Goal: Task Accomplishment & Management: Manage account settings

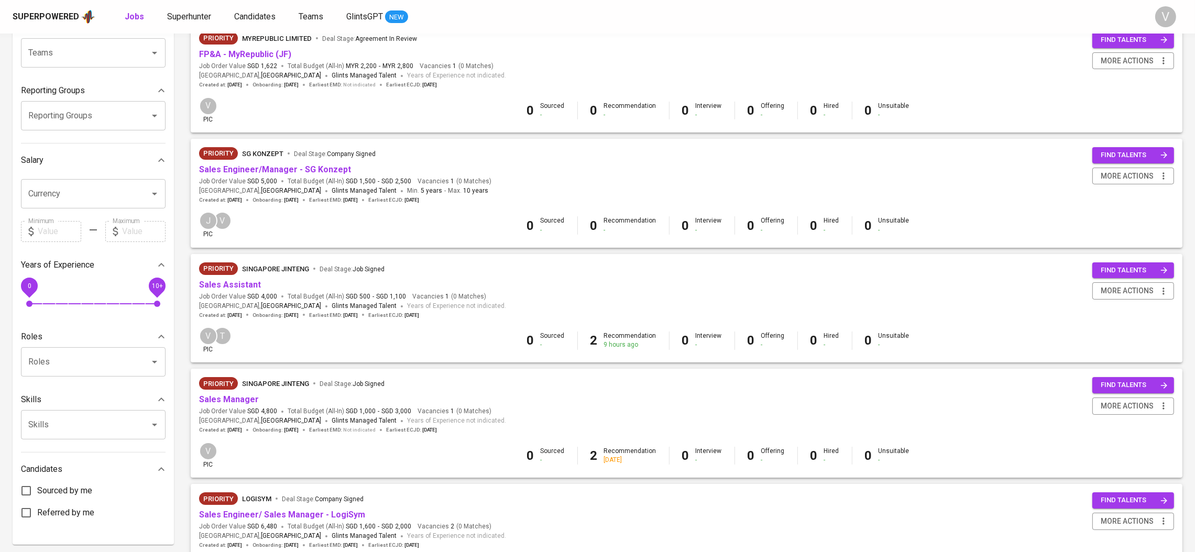
scroll to position [157, 0]
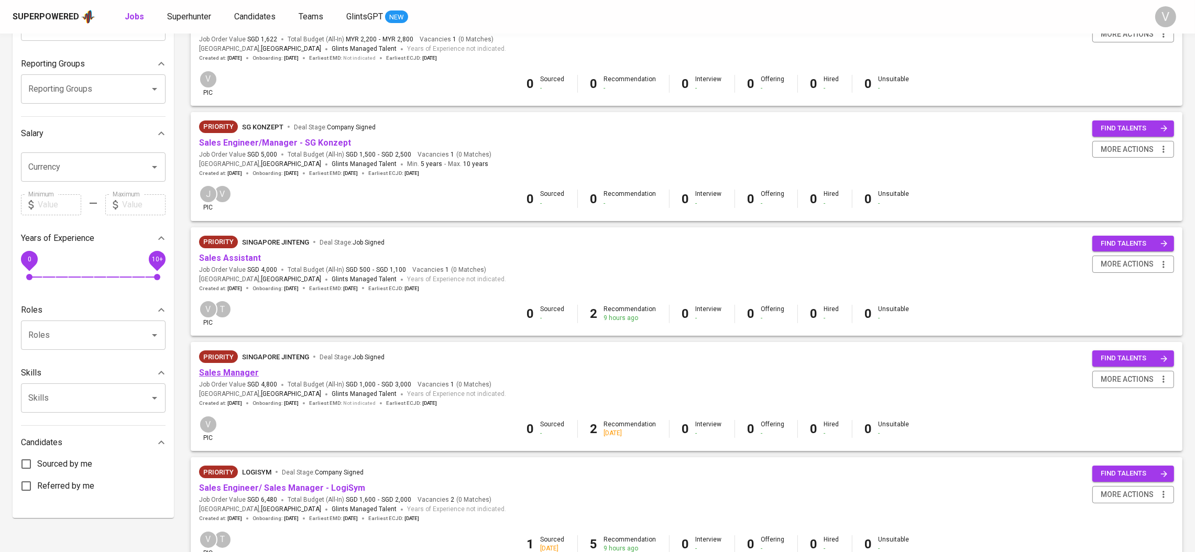
click at [239, 370] on link "Sales Manager" at bounding box center [229, 373] width 60 height 10
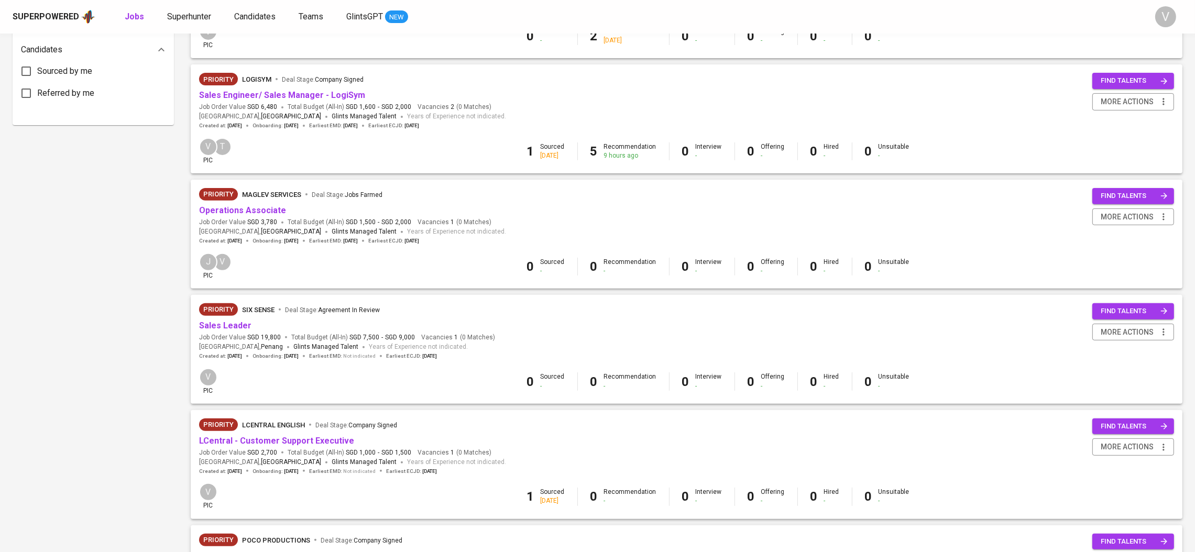
scroll to position [471, 0]
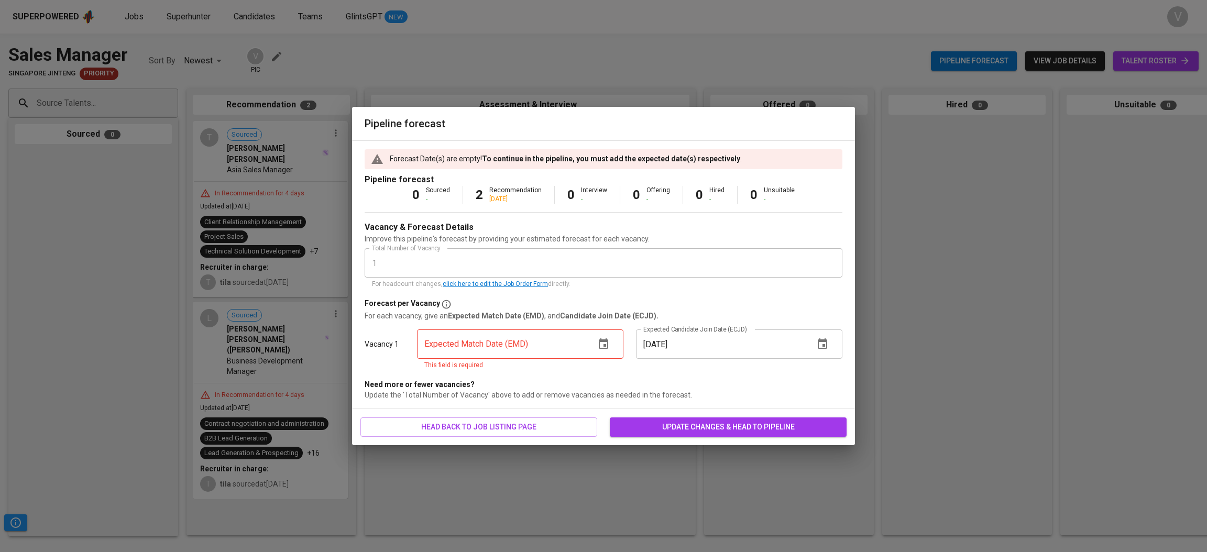
click at [606, 344] on icon "button" at bounding box center [603, 344] width 13 height 13
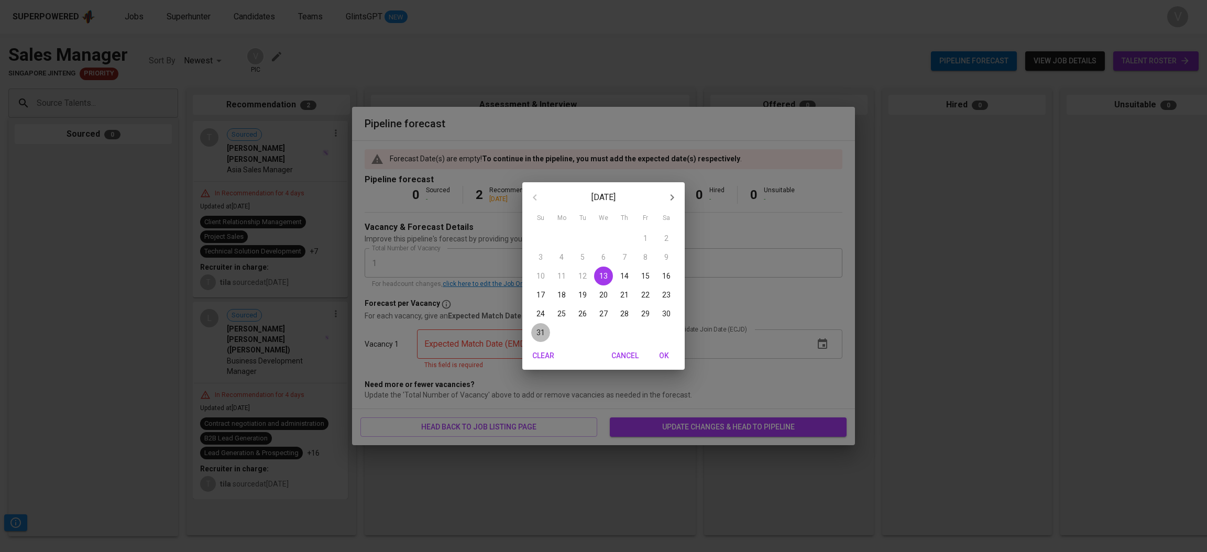
click at [543, 330] on p "31" at bounding box center [541, 333] width 8 height 10
type input "[DATE]"
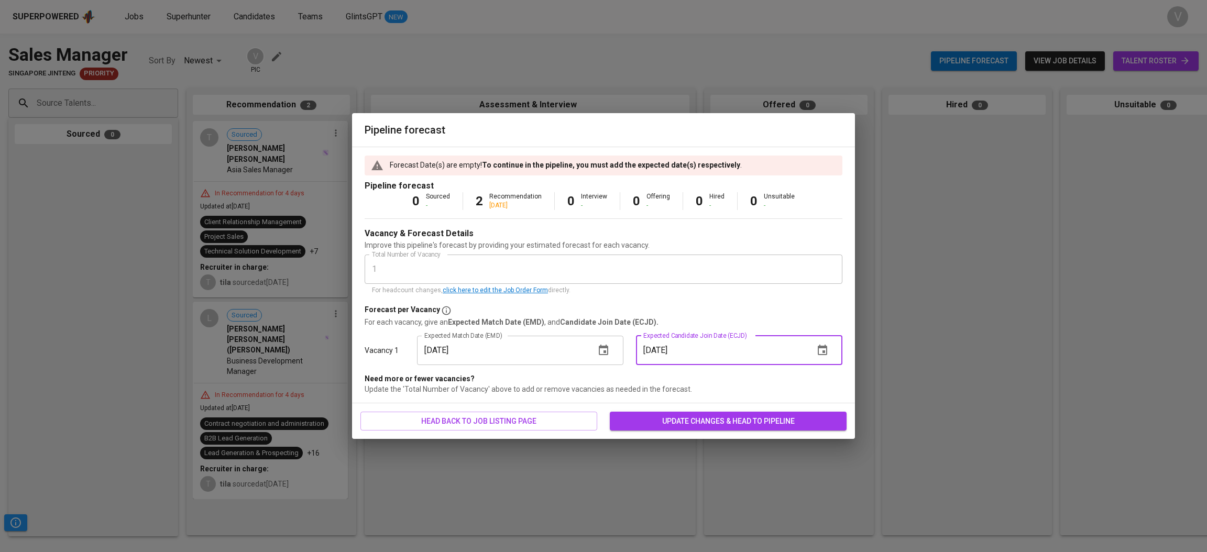
click at [748, 338] on input "[DATE]" at bounding box center [721, 350] width 170 height 29
drag, startPoint x: 728, startPoint y: 352, endPoint x: 738, endPoint y: 351, distance: 10.0
click at [731, 352] on input "[DATE]" at bounding box center [721, 350] width 170 height 29
drag, startPoint x: 793, startPoint y: 352, endPoint x: 800, endPoint y: 354, distance: 7.0
click at [796, 353] on input "[DATE]" at bounding box center [721, 350] width 170 height 29
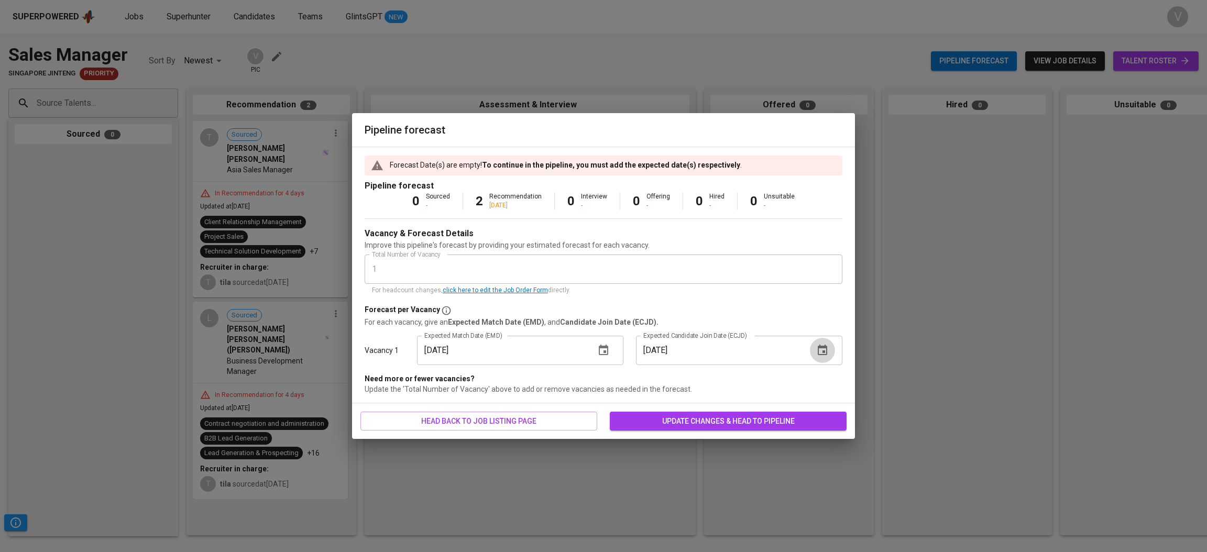
click at [823, 351] on icon "button" at bounding box center [822, 350] width 9 height 10
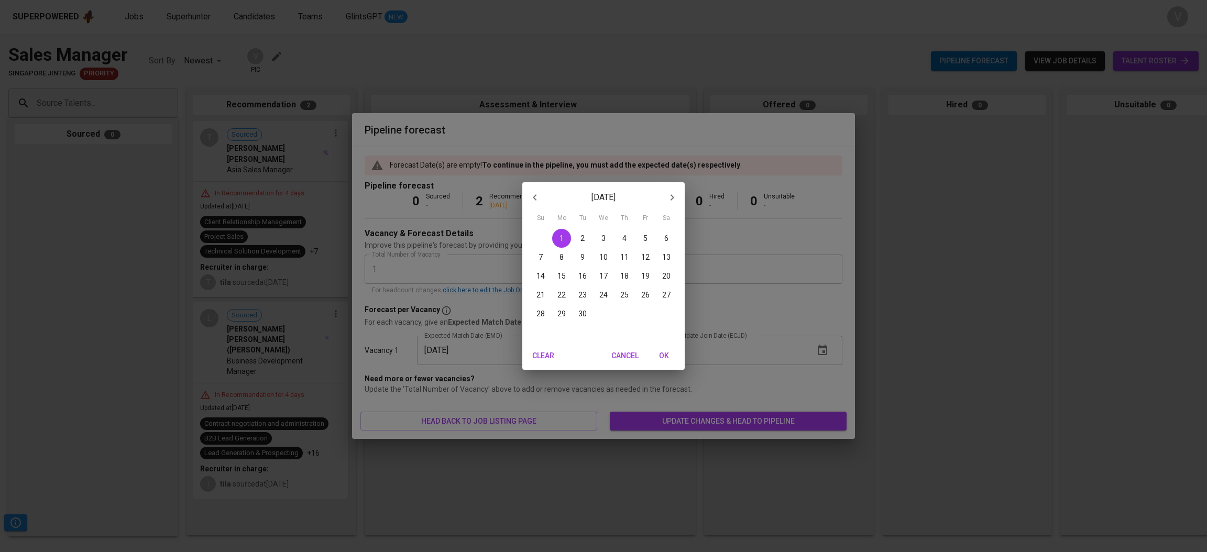
click at [581, 310] on p "30" at bounding box center [583, 314] width 8 height 10
type input "[DATE]"
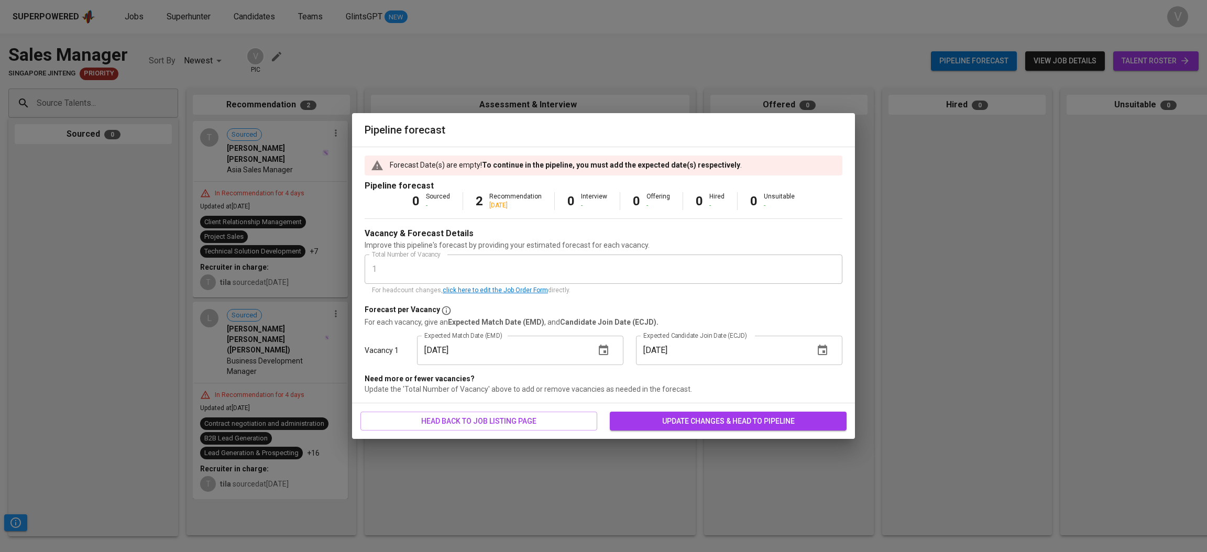
click at [678, 417] on span "update changes & head to pipeline" at bounding box center [728, 421] width 220 height 13
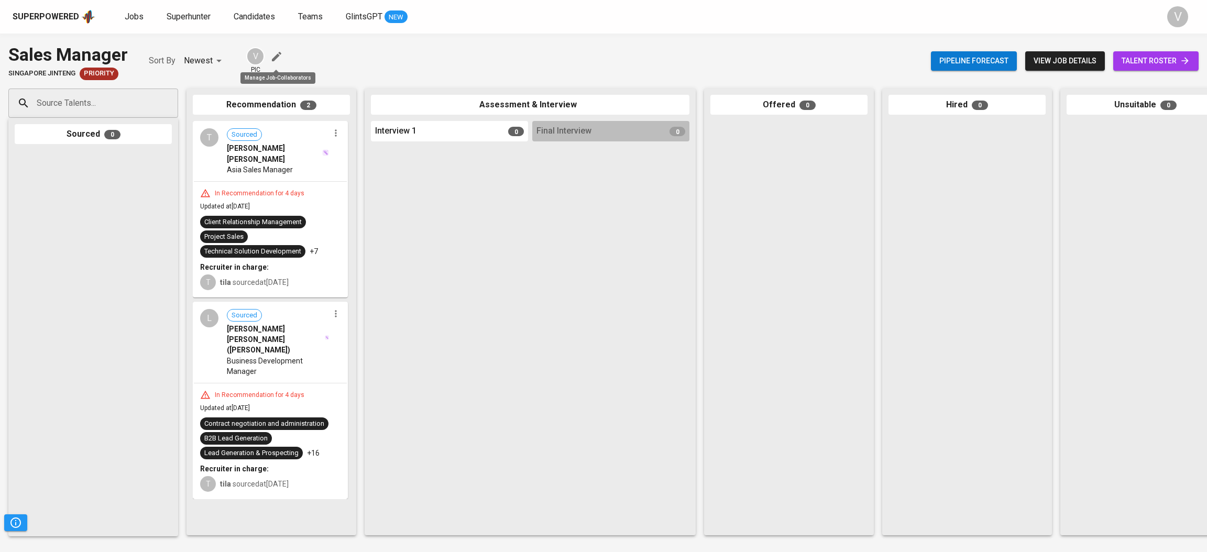
click at [272, 59] on icon "button" at bounding box center [276, 56] width 9 height 9
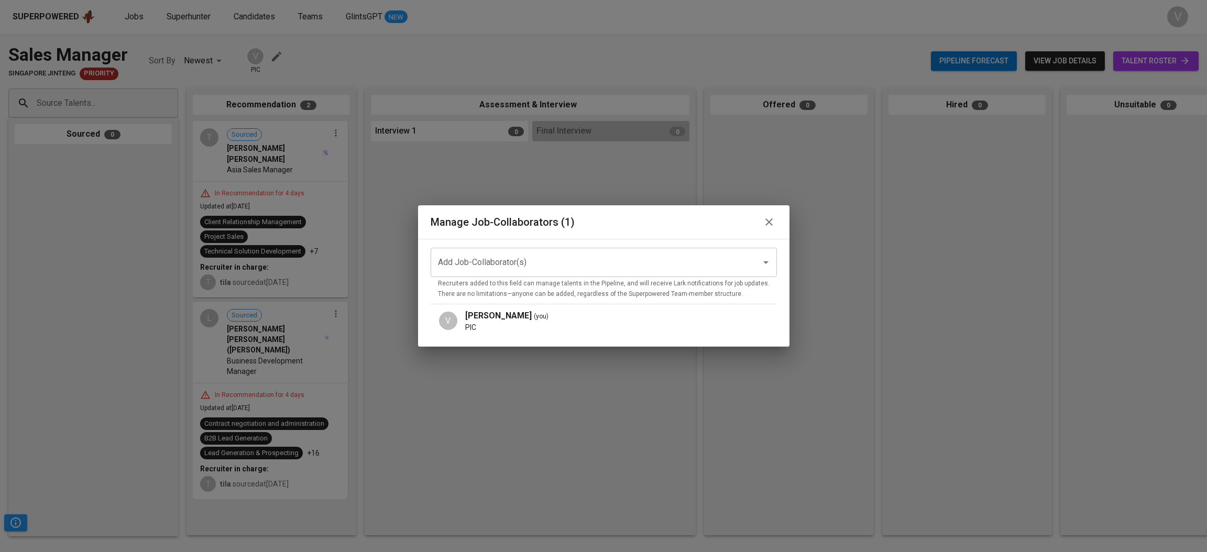
click at [476, 260] on input "Add Job-Collaborator(s)" at bounding box center [589, 263] width 308 height 20
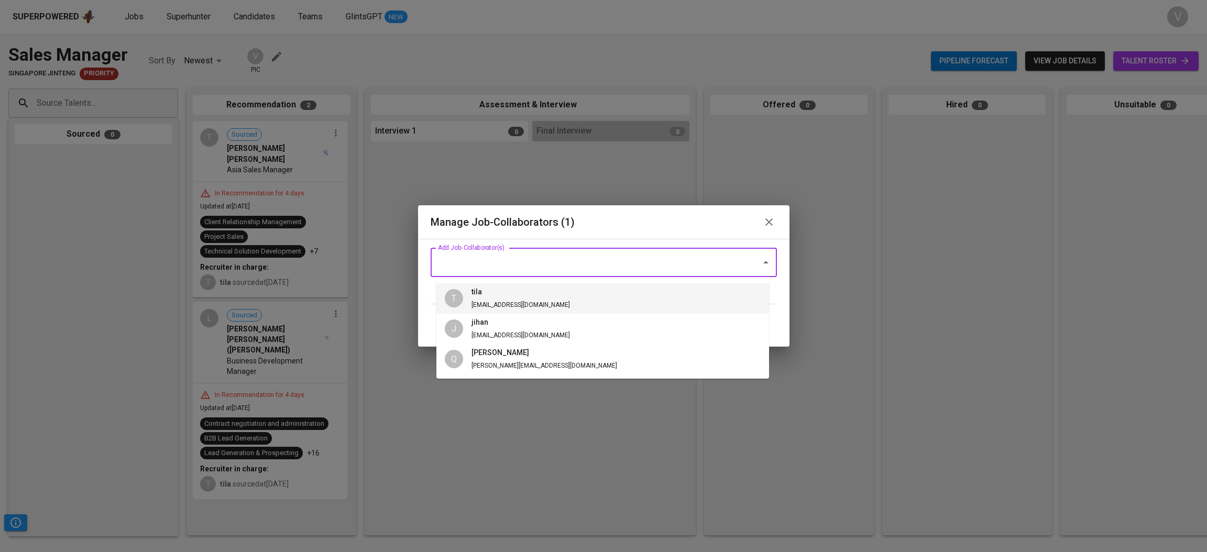
click at [495, 300] on span "[PERSON_NAME] [PERSON_NAME][EMAIL_ADDRESS][DOMAIN_NAME]" at bounding box center [520, 299] width 115 height 24
